Goal: Information Seeking & Learning: Learn about a topic

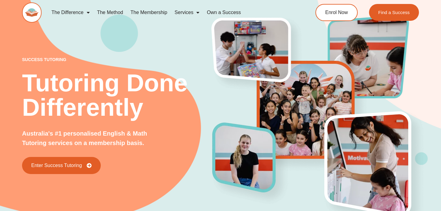
click at [111, 13] on link "The Method" at bounding box center [109, 13] width 33 height 14
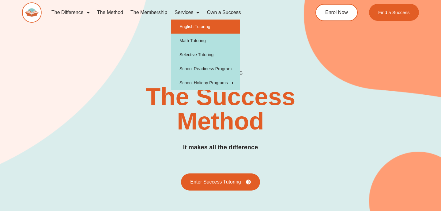
click at [196, 24] on link "English Tutoring" at bounding box center [205, 27] width 69 height 14
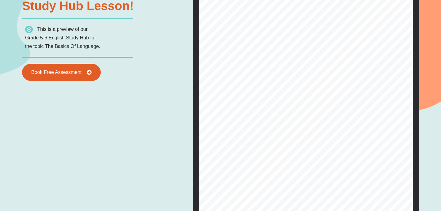
scroll to position [719, 0]
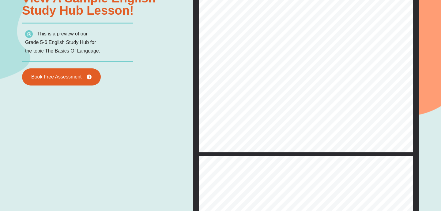
type input "*"
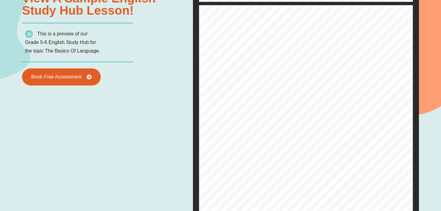
scroll to position [247, 0]
